Goal: Task Accomplishment & Management: Manage account settings

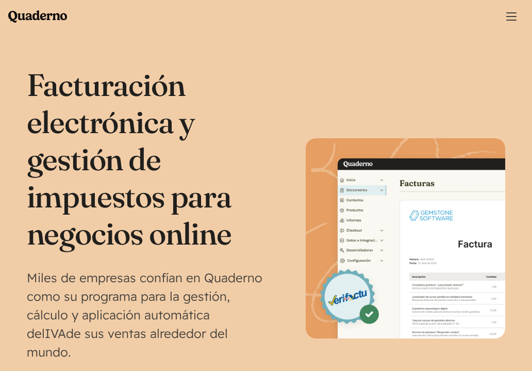
click at [511, 11] on button "Menu" at bounding box center [511, 16] width 25 height 25
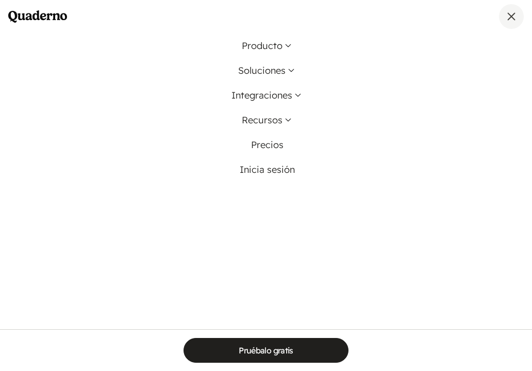
click at [511, 10] on button "Menu" at bounding box center [511, 16] width 25 height 25
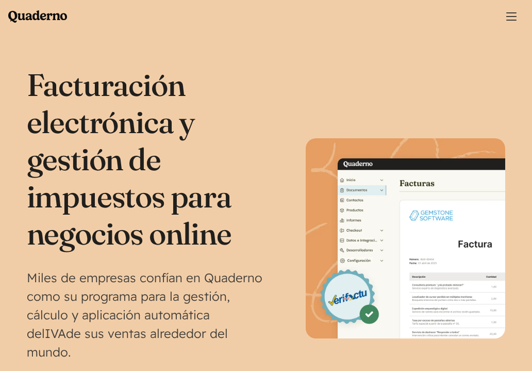
click at [509, 20] on span "Main menu" at bounding box center [511, 20] width 10 height 1
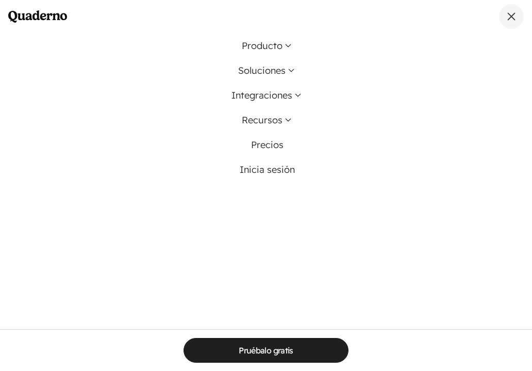
click at [510, 18] on span "Main menu" at bounding box center [511, 16] width 8 height 8
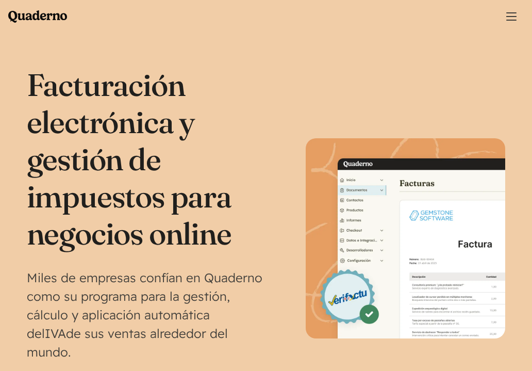
click at [513, 16] on span "Main menu" at bounding box center [511, 16] width 10 height 1
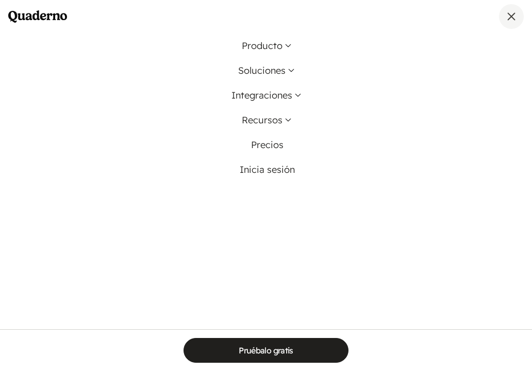
click at [514, 15] on span "Main menu" at bounding box center [511, 16] width 10 height 10
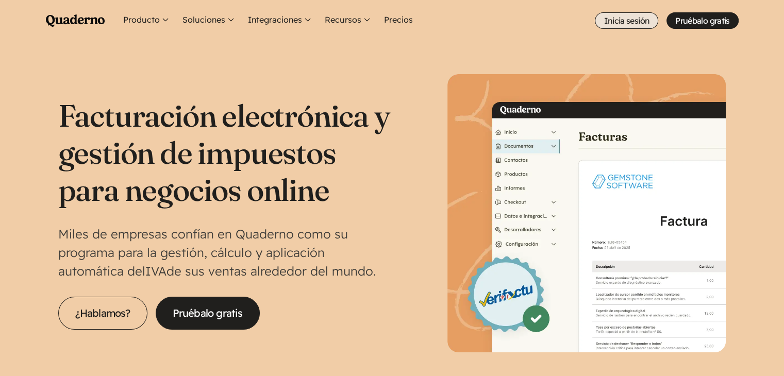
click at [532, 18] on link "Inicia sesión" at bounding box center [626, 20] width 63 height 16
click at [532, 21] on link "Inicia sesión" at bounding box center [626, 20] width 63 height 16
